Goal: Task Accomplishment & Management: Manage account settings

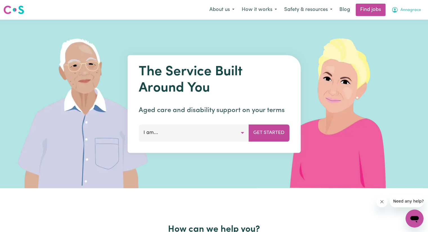
click at [405, 13] on button "Annagrace" at bounding box center [405, 10] width 37 height 12
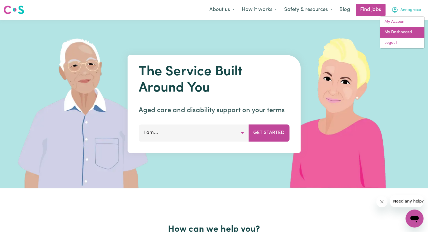
click at [400, 32] on link "My Dashboard" at bounding box center [402, 32] width 44 height 11
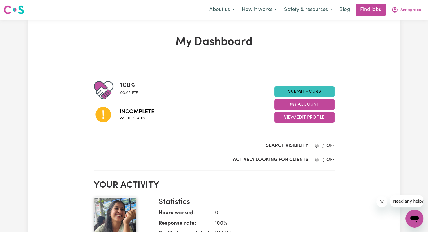
scroll to position [16, 0]
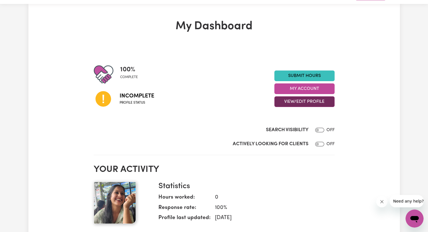
click at [306, 102] on button "View/Edit Profile" at bounding box center [304, 101] width 60 height 11
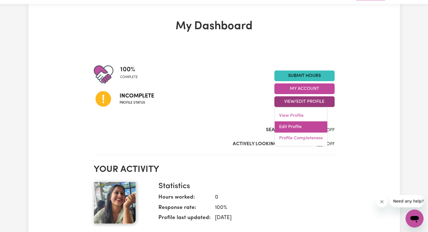
click at [297, 123] on link "Edit Profile" at bounding box center [300, 126] width 53 height 11
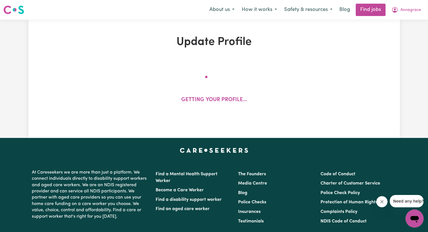
select select "[DEMOGRAPHIC_DATA]"
select select "[DEMOGRAPHIC_DATA] Work Visa"
select select "Studying a healthcare related degree or qualification"
select select "37"
select select "38"
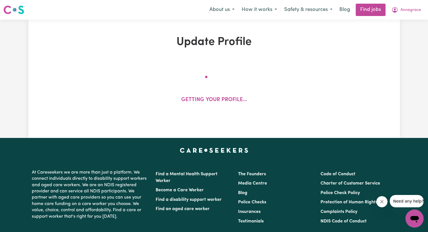
select select "38"
select select "40"
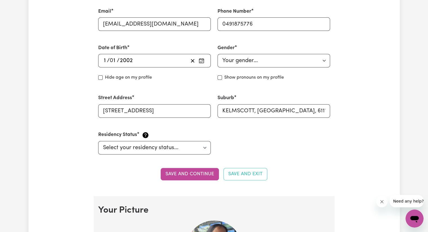
scroll to position [210, 0]
click at [218, 76] on input "Show pronouns on my profile" at bounding box center [219, 77] width 4 height 4
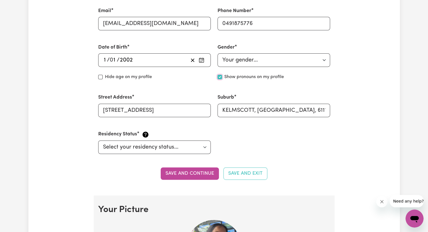
checkbox input "true"
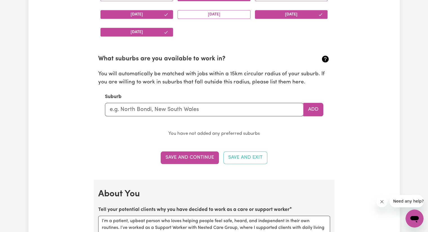
scroll to position [586, 0]
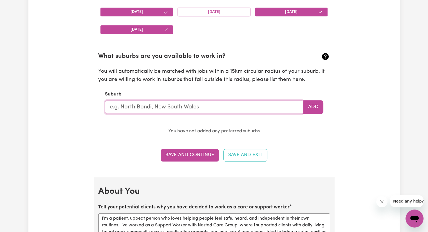
click at [289, 106] on input "text" at bounding box center [204, 106] width 199 height 13
type input "k"
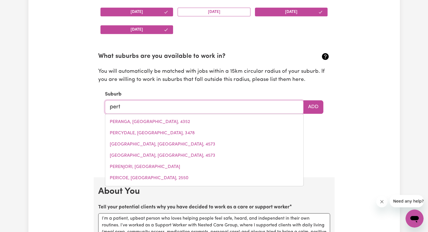
type input "[GEOGRAPHIC_DATA]"
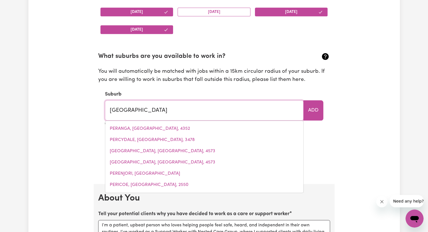
type input "[GEOGRAPHIC_DATA], [GEOGRAPHIC_DATA], 7300"
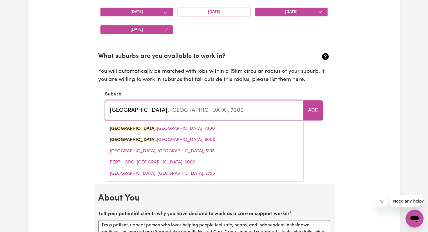
type input "[GEOGRAPHIC_DATA], w"
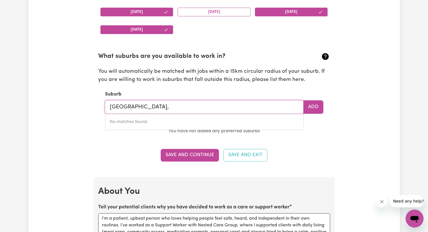
type input "[GEOGRAPHIC_DATA]"
type input "[GEOGRAPHIC_DATA], [GEOGRAPHIC_DATA], 7300"
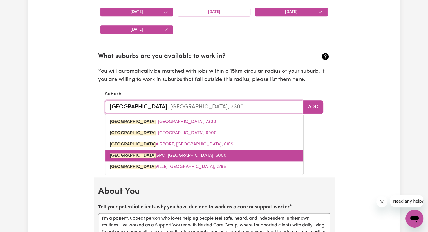
click at [282, 154] on link "PERTH GPO, [GEOGRAPHIC_DATA], 6000" at bounding box center [204, 155] width 198 height 11
type input "PERTH GPO, [GEOGRAPHIC_DATA], 6000"
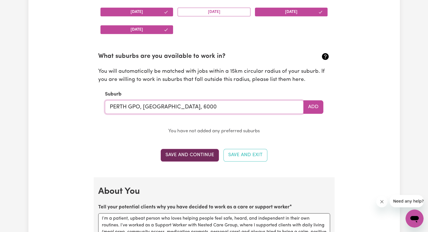
type input "PERTH GPO, [GEOGRAPHIC_DATA], 6000"
click at [209, 149] on button "Save and Continue" at bounding box center [190, 155] width 58 height 12
checkbox input "false"
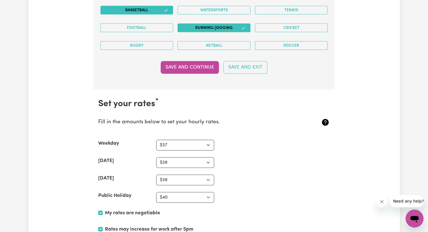
scroll to position [1212, 0]
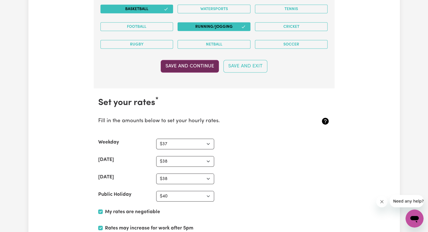
click at [195, 66] on button "Save and Continue" at bounding box center [190, 66] width 58 height 12
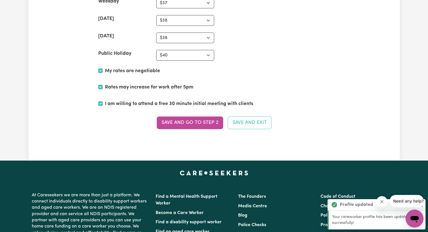
scroll to position [1353, 0]
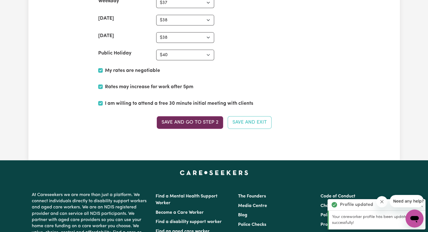
click at [194, 116] on button "Save and go to Step 2" at bounding box center [190, 122] width 66 height 12
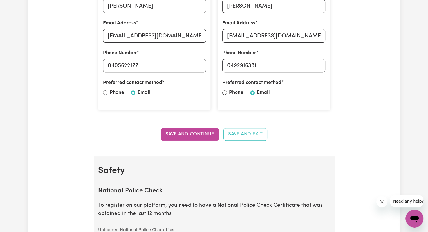
scroll to position [219, 0]
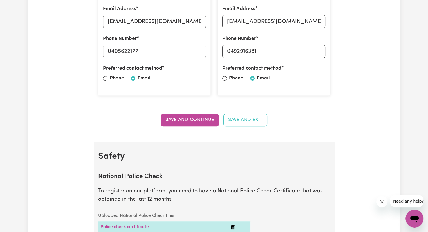
click at [194, 116] on button "Save and Continue" at bounding box center [190, 120] width 58 height 12
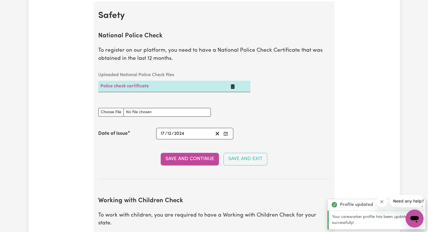
scroll to position [360, 0]
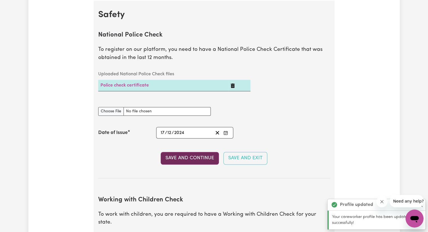
click at [202, 162] on button "Save and Continue" at bounding box center [190, 158] width 58 height 12
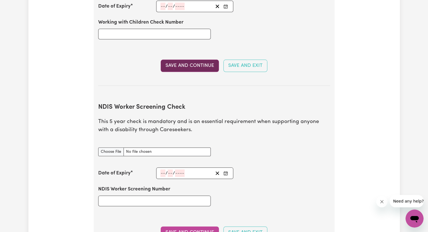
scroll to position [622, 0]
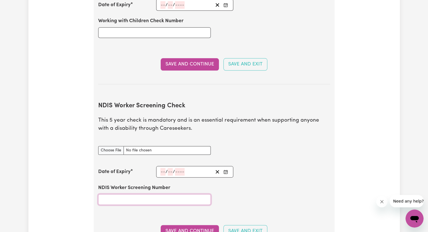
click at [141, 194] on input "NDIS Worker Screening Number" at bounding box center [154, 199] width 112 height 11
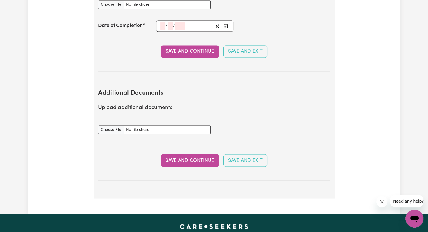
scroll to position [976, 0]
